Goal: Navigation & Orientation: Go to known website

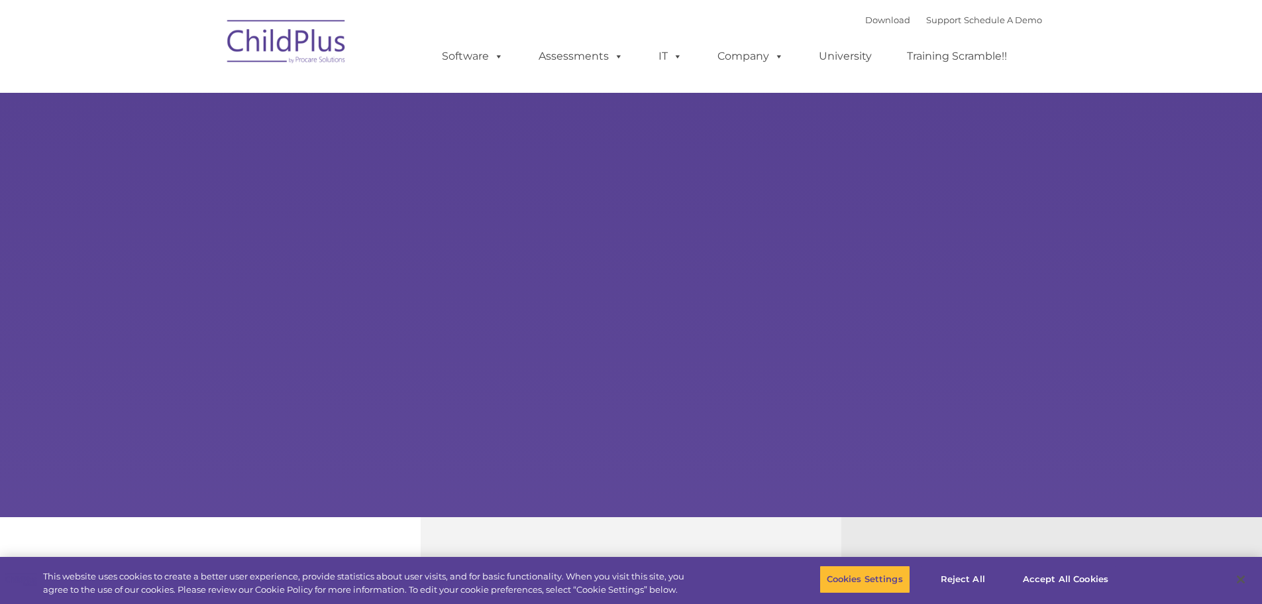
select select "MEDIUM"
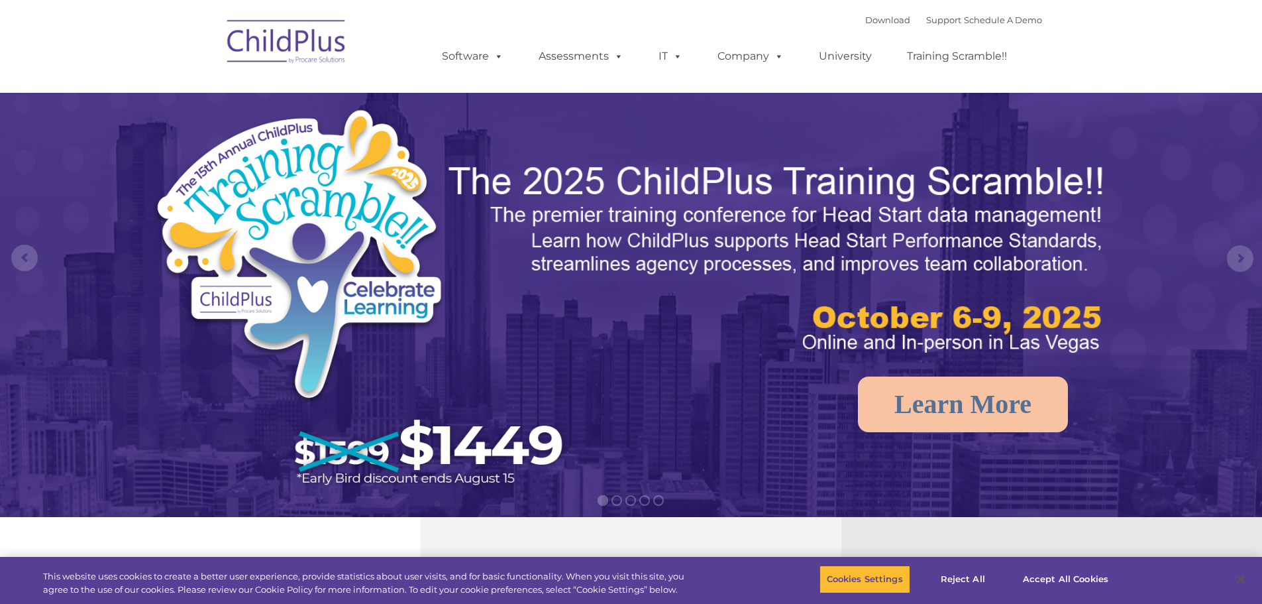
click at [251, 50] on img at bounding box center [287, 44] width 133 height 66
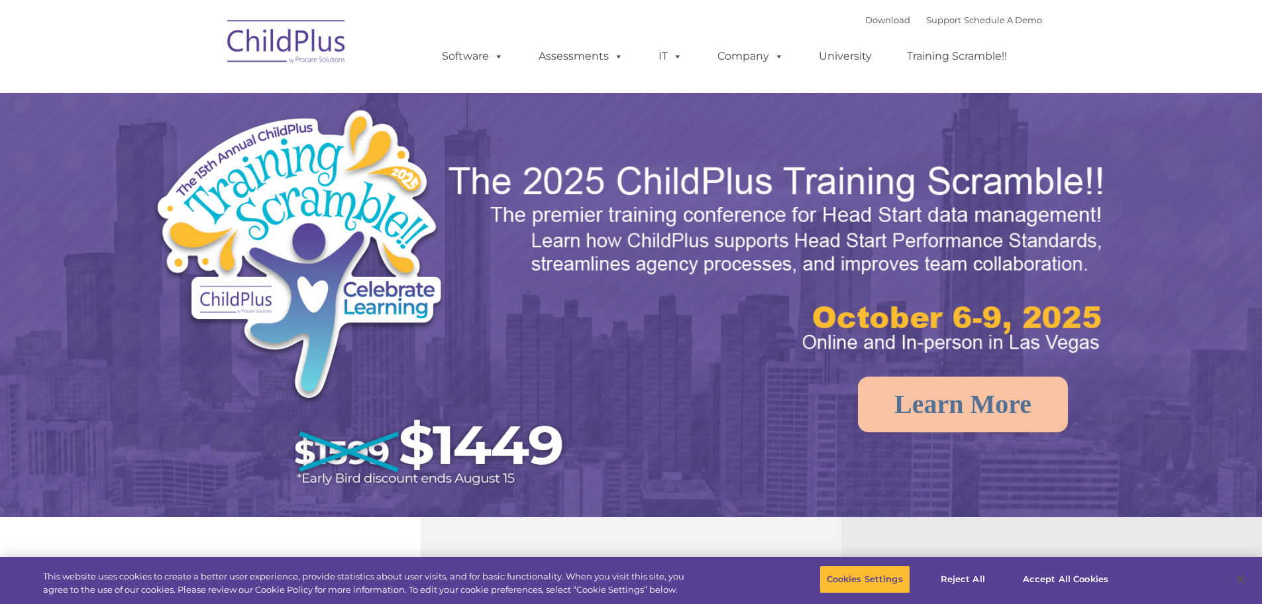
select select "MEDIUM"
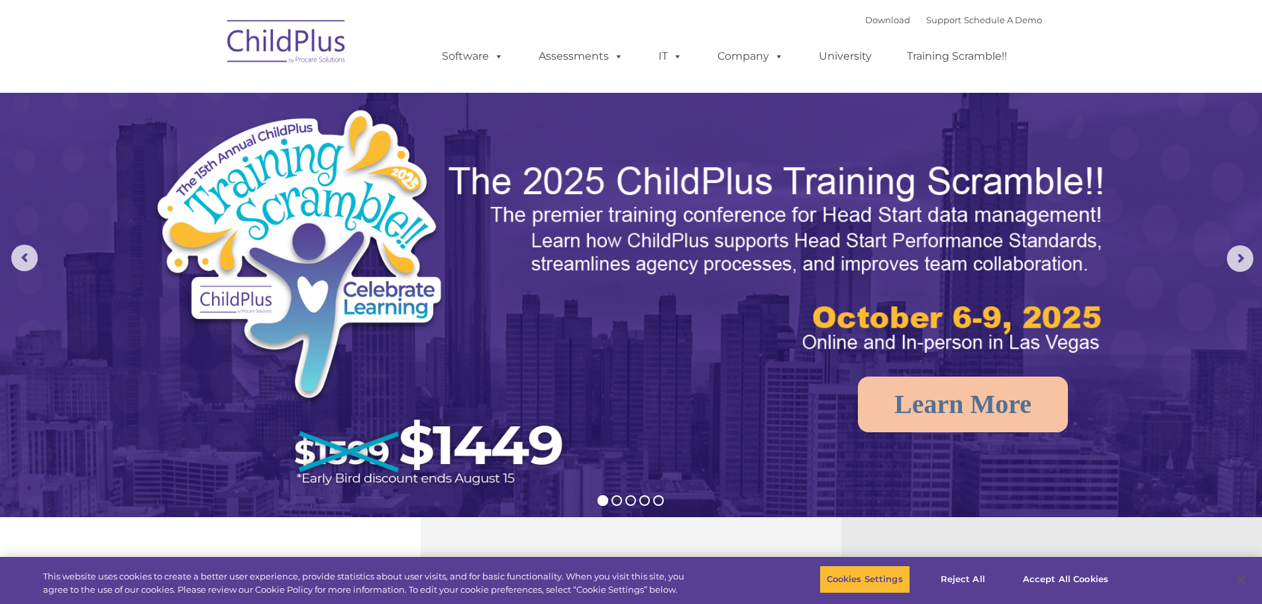
click at [251, 40] on img at bounding box center [287, 44] width 133 height 66
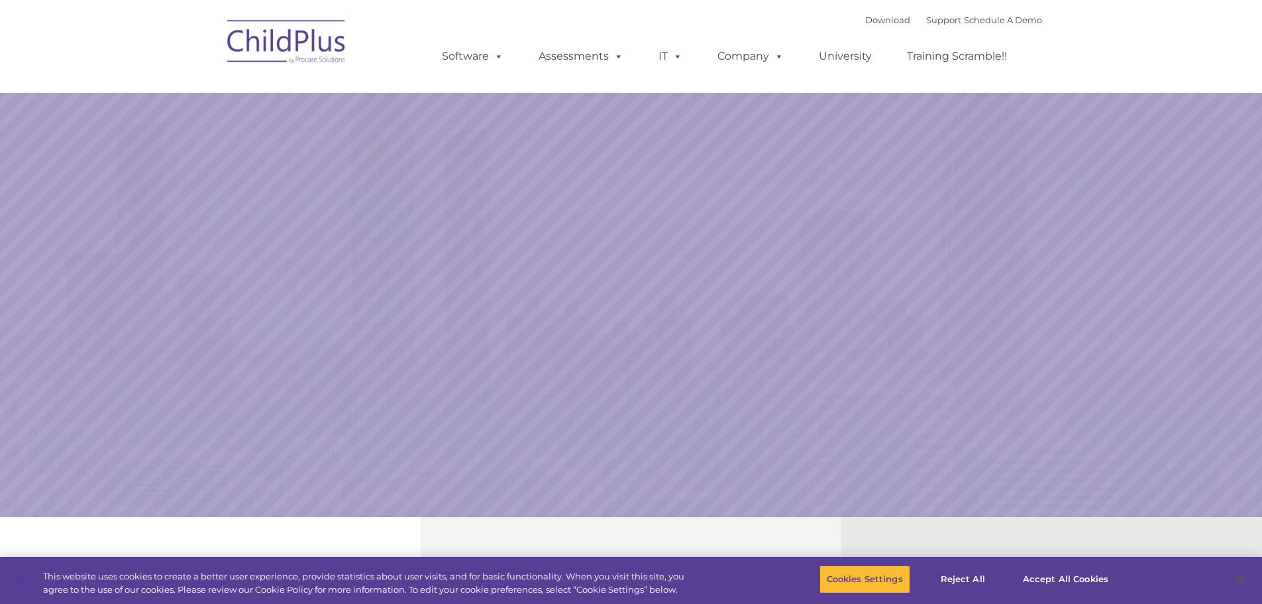
select select "MEDIUM"
